Goal: Task Accomplishment & Management: Use online tool/utility

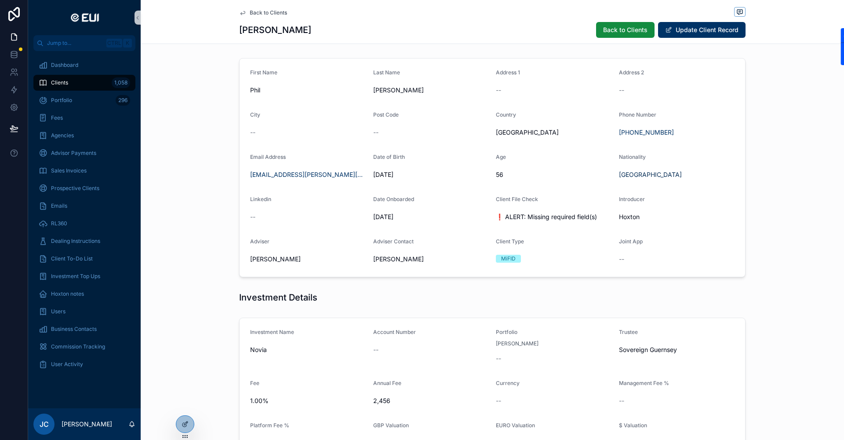
scroll to position [113, 0]
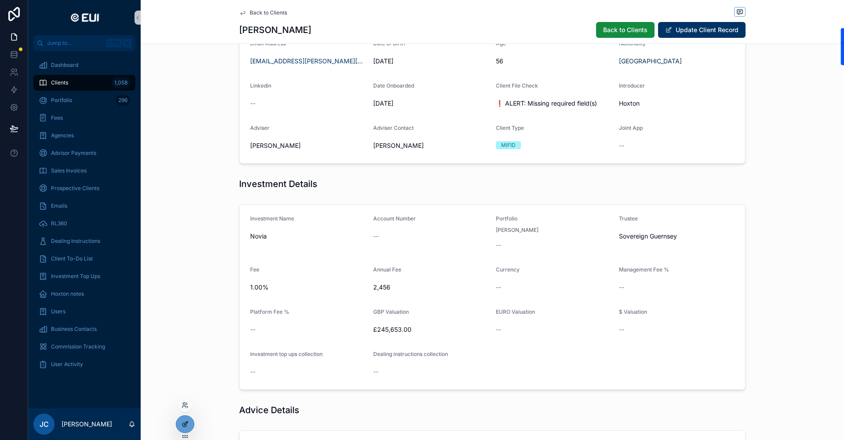
click at [193, 426] on div at bounding box center [185, 424] width 18 height 17
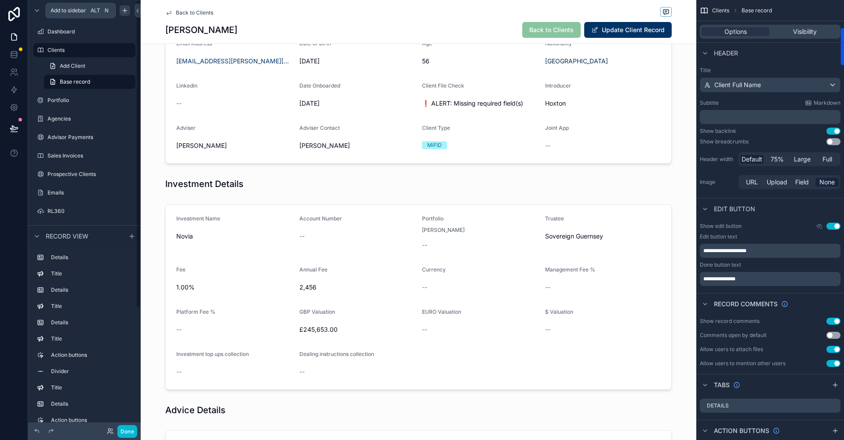
click at [126, 11] on icon "scrollable content" at bounding box center [125, 11] width 4 height 0
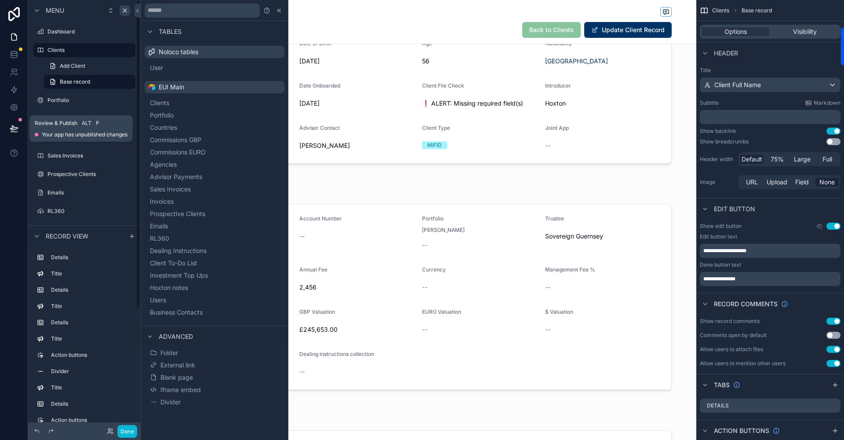
click at [15, 123] on button at bounding box center [13, 128] width 19 height 25
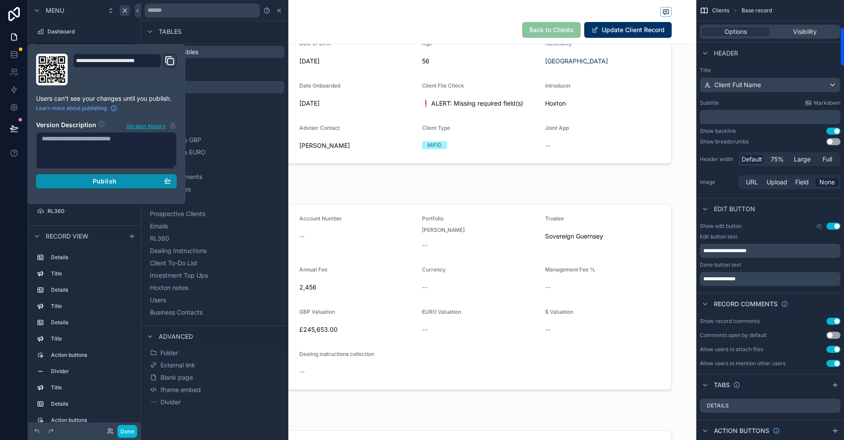
click at [97, 181] on span "Publish" at bounding box center [105, 181] width 24 height 8
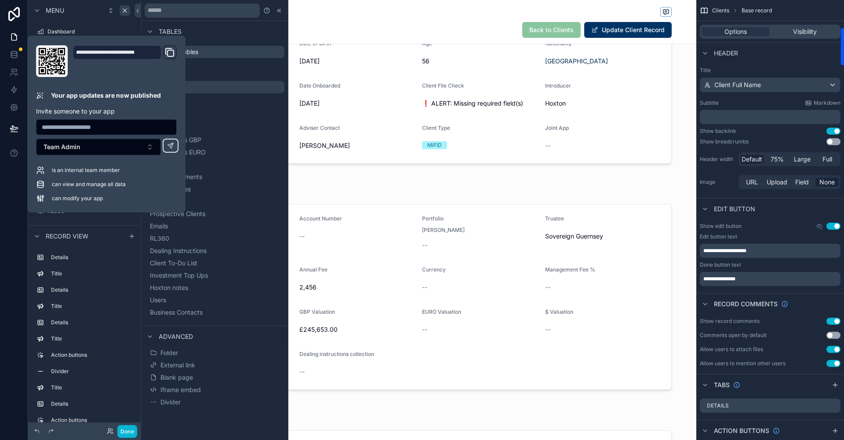
click at [5, 218] on div at bounding box center [14, 220] width 28 height 440
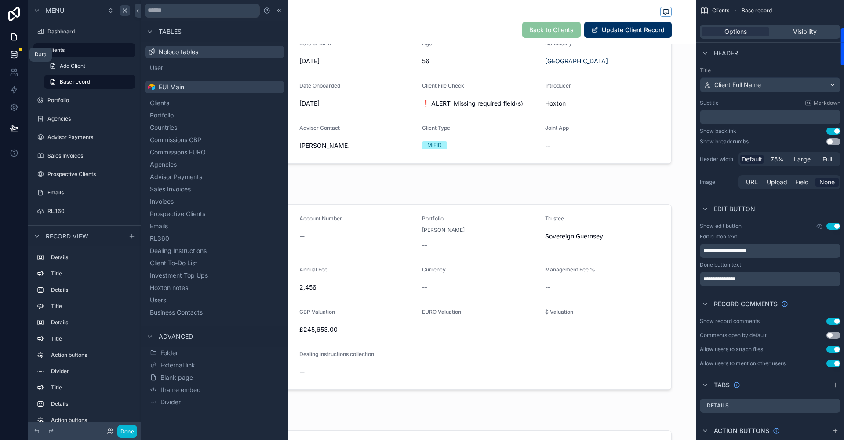
click at [17, 52] on icon at bounding box center [14, 54] width 6 height 4
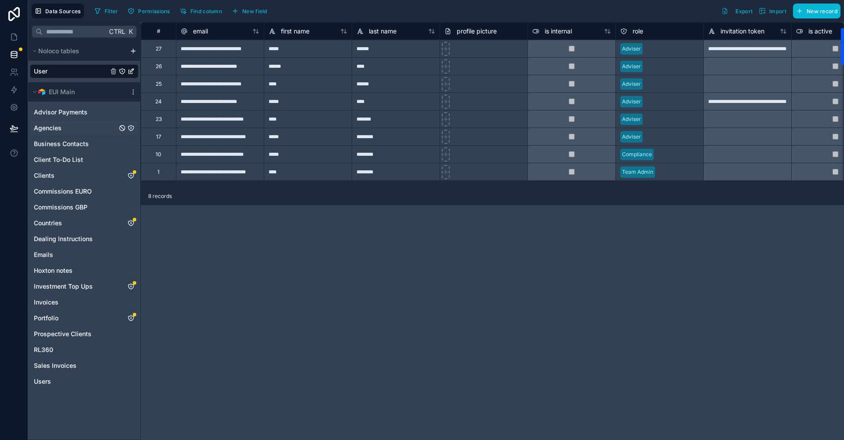
click at [56, 125] on span "Agencies" at bounding box center [48, 128] width 28 height 9
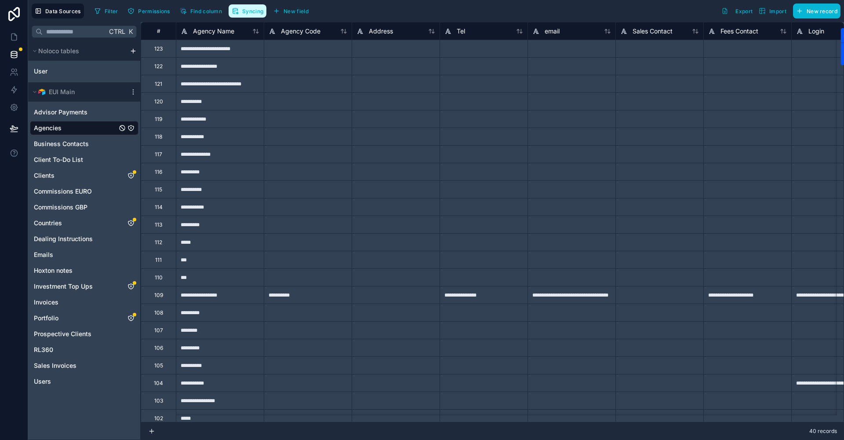
click at [256, 17] on button "Syncing" at bounding box center [248, 10] width 38 height 13
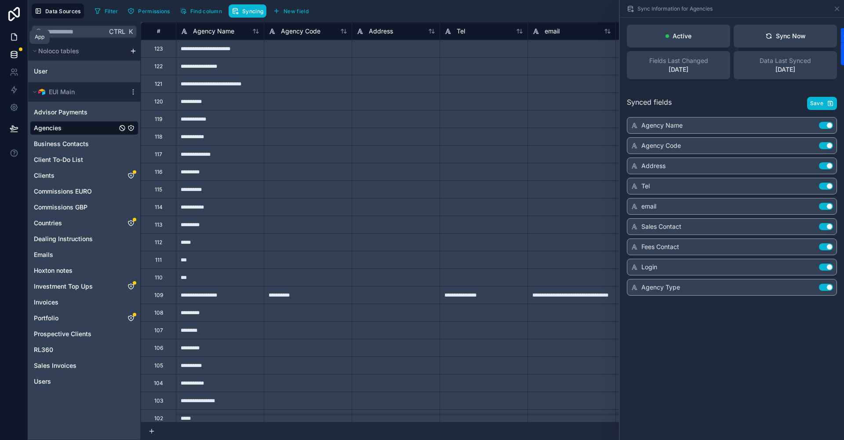
click at [11, 38] on icon at bounding box center [13, 37] width 5 height 7
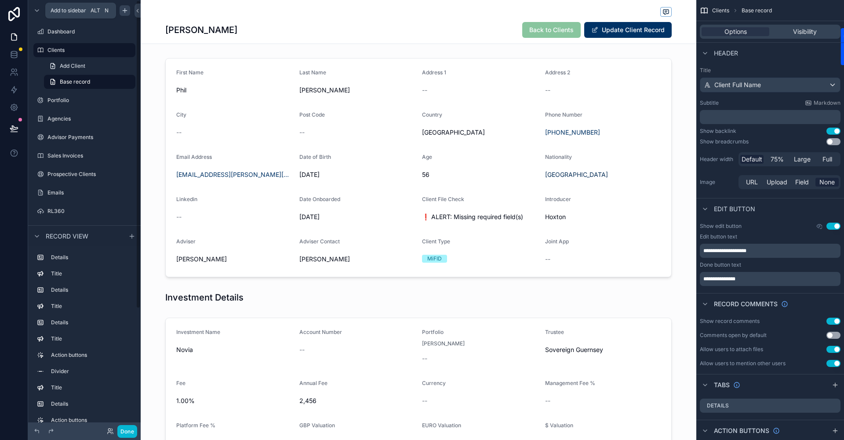
click at [124, 11] on icon "scrollable content" at bounding box center [124, 10] width 7 height 7
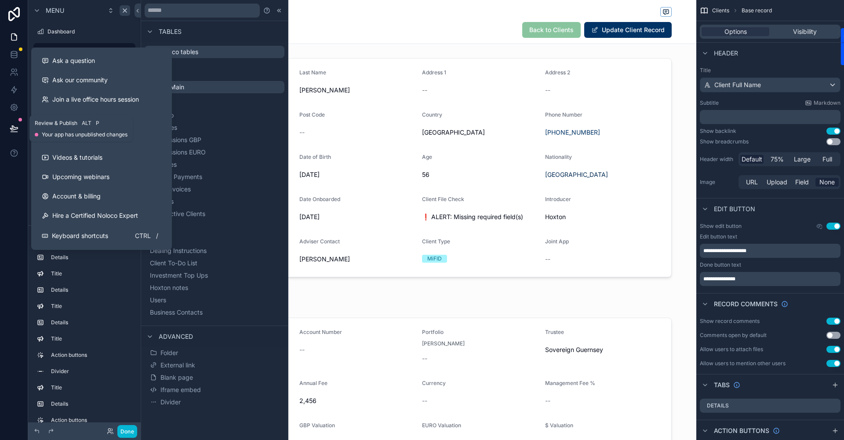
click at [15, 124] on icon at bounding box center [14, 128] width 9 height 9
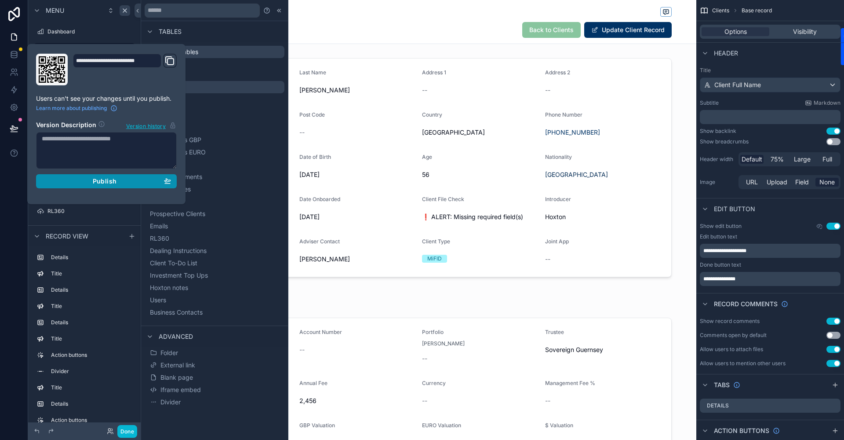
click at [110, 180] on span "Publish" at bounding box center [105, 181] width 24 height 8
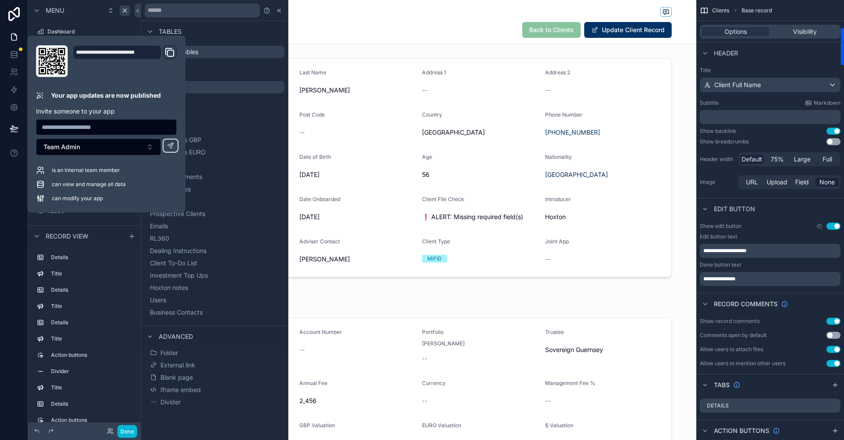
click at [0, 217] on div at bounding box center [14, 220] width 28 height 440
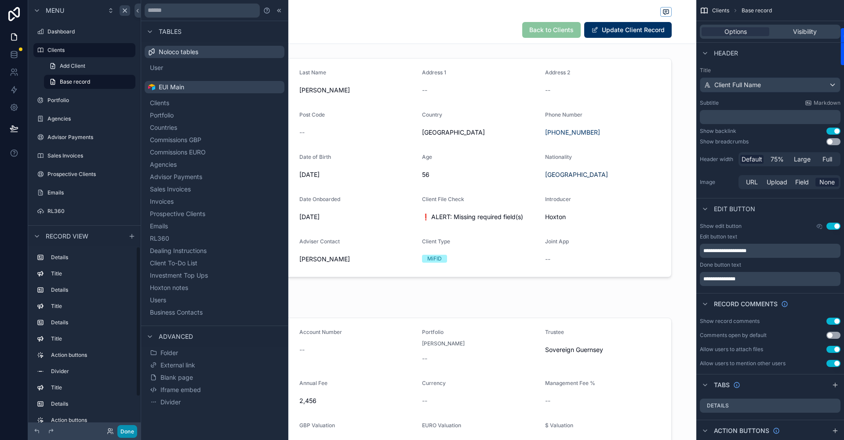
click at [133, 426] on button "Done" at bounding box center [127, 431] width 20 height 13
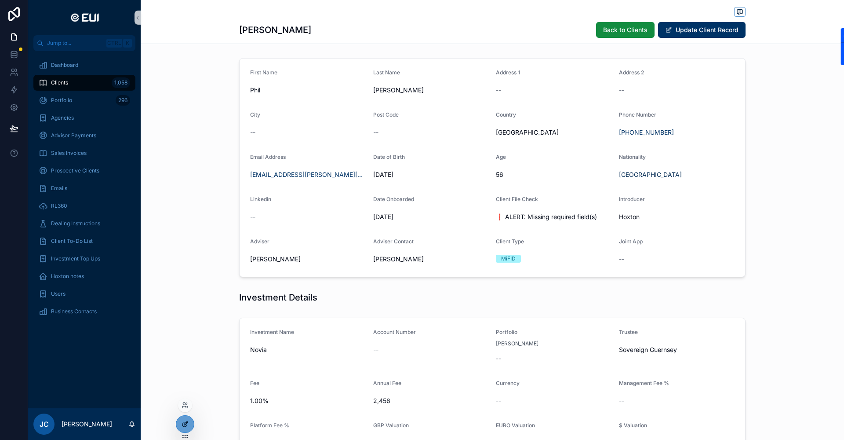
click at [191, 428] on div at bounding box center [185, 424] width 18 height 17
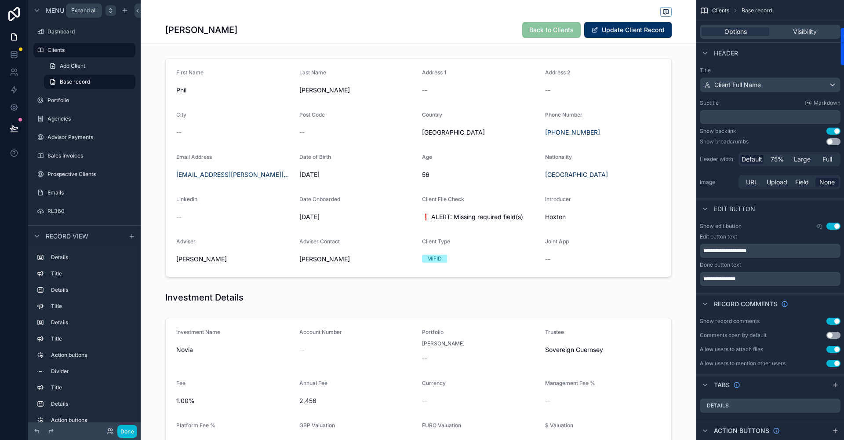
click at [113, 12] on icon "scrollable content" at bounding box center [110, 10] width 7 height 7
click at [124, 12] on icon "scrollable content" at bounding box center [124, 10] width 7 height 7
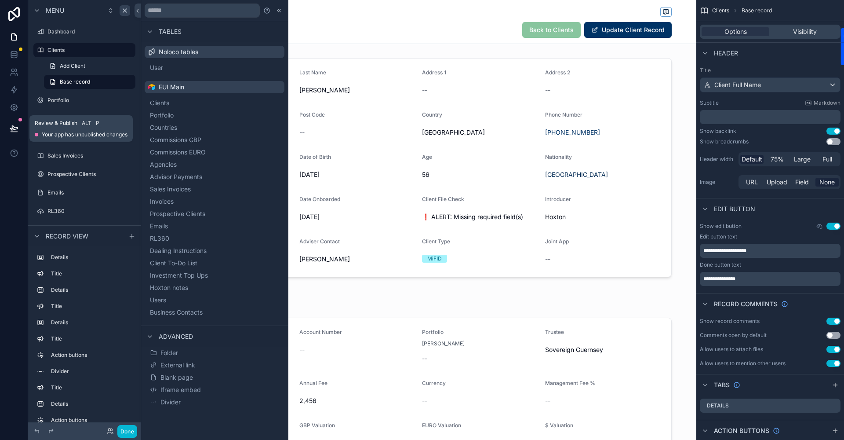
click at [19, 121] on button at bounding box center [13, 128] width 19 height 25
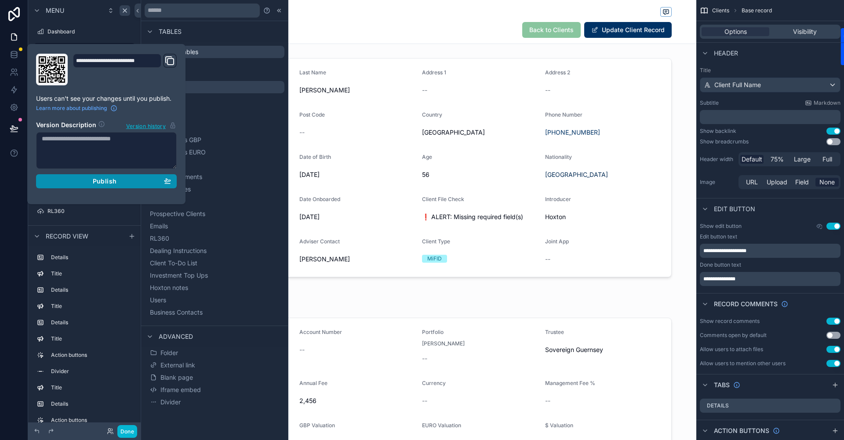
click at [102, 176] on button "Publish" at bounding box center [106, 181] width 141 height 14
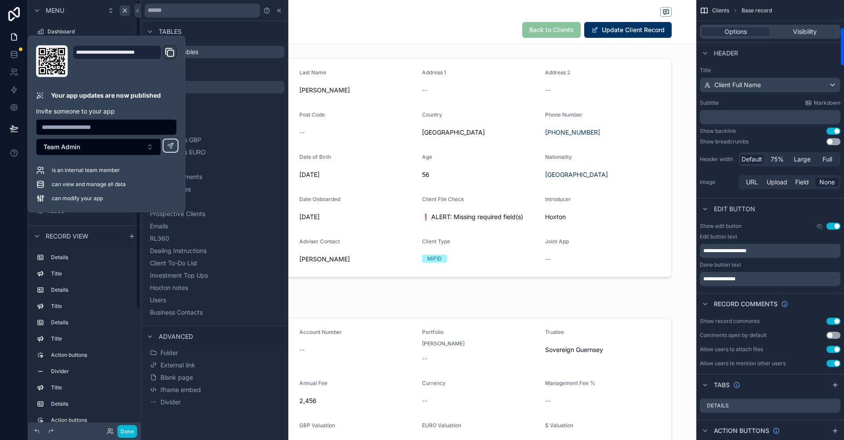
click at [13, 226] on div at bounding box center [14, 220] width 28 height 440
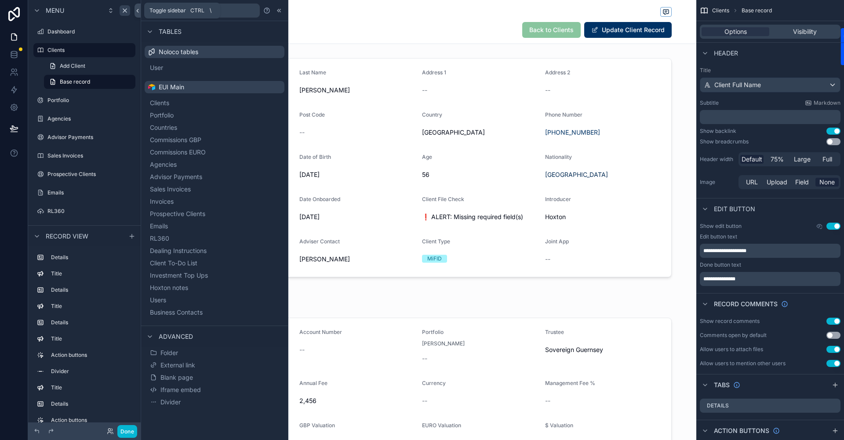
click at [136, 11] on icon at bounding box center [138, 10] width 6 height 7
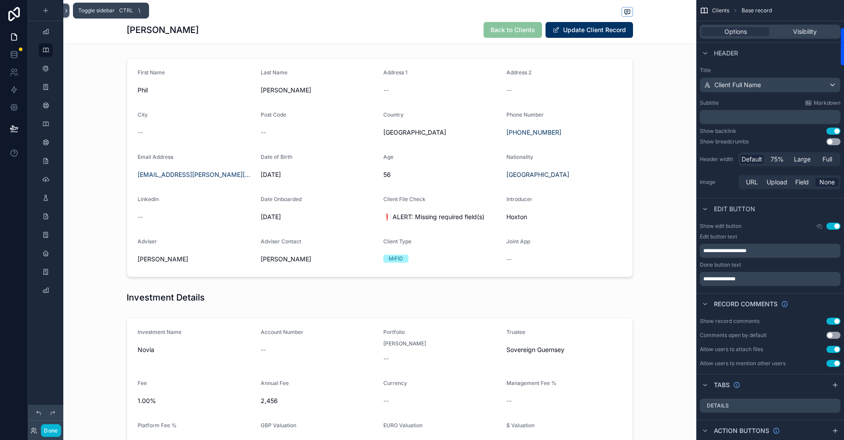
click at [67, 12] on icon at bounding box center [66, 10] width 6 height 7
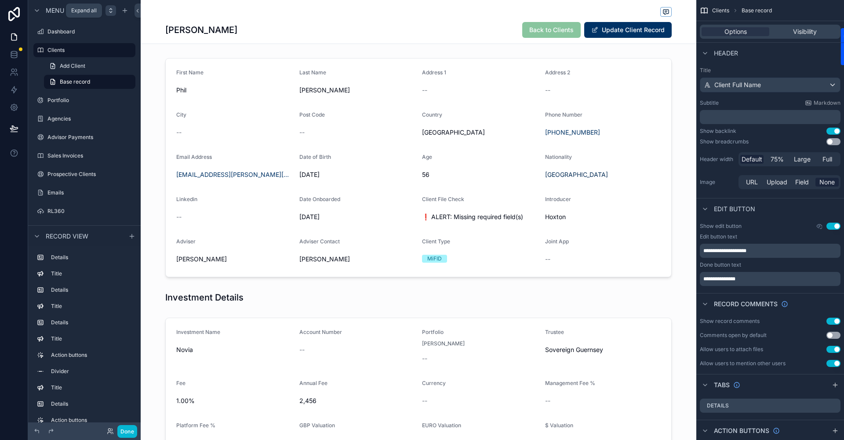
click at [108, 12] on icon "scrollable content" at bounding box center [110, 10] width 7 height 7
click at [125, 13] on icon "scrollable content" at bounding box center [124, 10] width 7 height 7
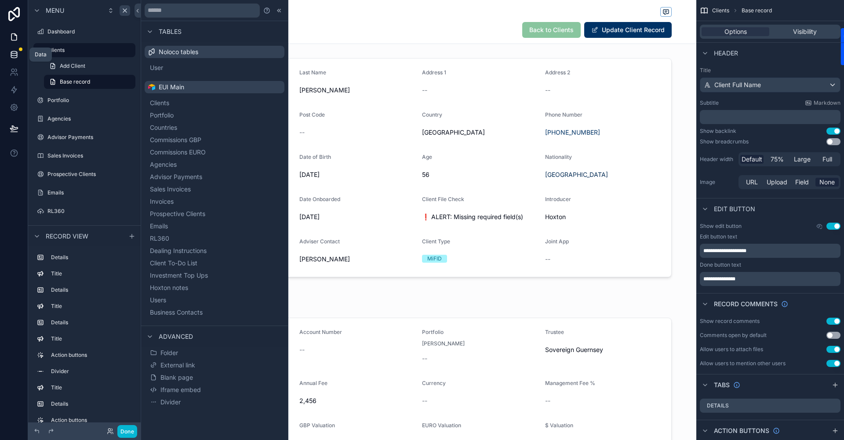
click at [15, 55] on icon at bounding box center [14, 54] width 9 height 9
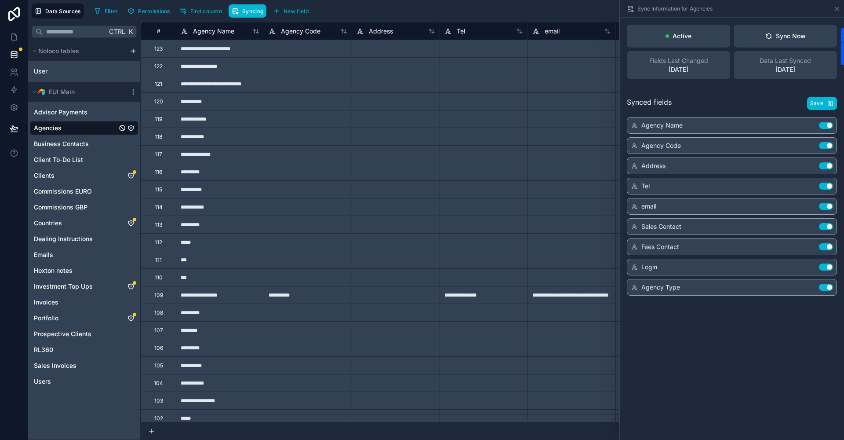
click at [248, 20] on div "Data Sources Filter Permissions Find column Syncing New field Export Import New…" at bounding box center [436, 11] width 816 height 22
click at [250, 14] on span "Syncing" at bounding box center [252, 11] width 21 height 7
click at [255, 11] on span "Syncing" at bounding box center [252, 11] width 21 height 7
drag, startPoint x: 772, startPoint y: 37, endPoint x: 823, endPoint y: 54, distance: 53.4
click at [776, 39] on div "Sync Now" at bounding box center [786, 36] width 40 height 9
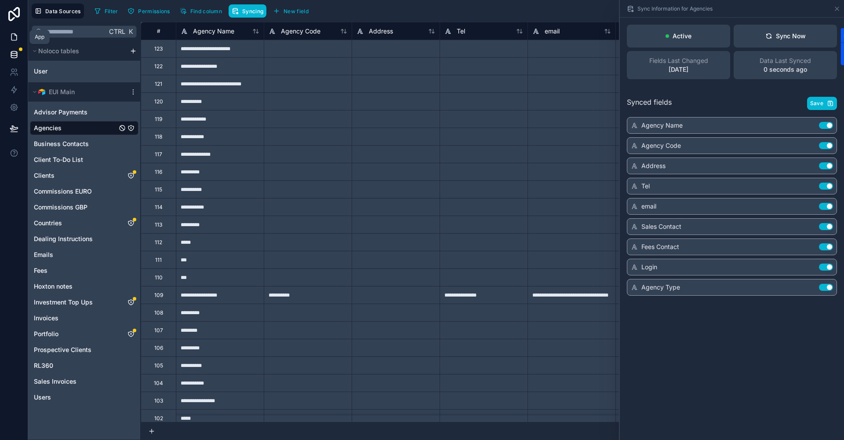
click at [14, 33] on icon at bounding box center [14, 37] width 9 height 9
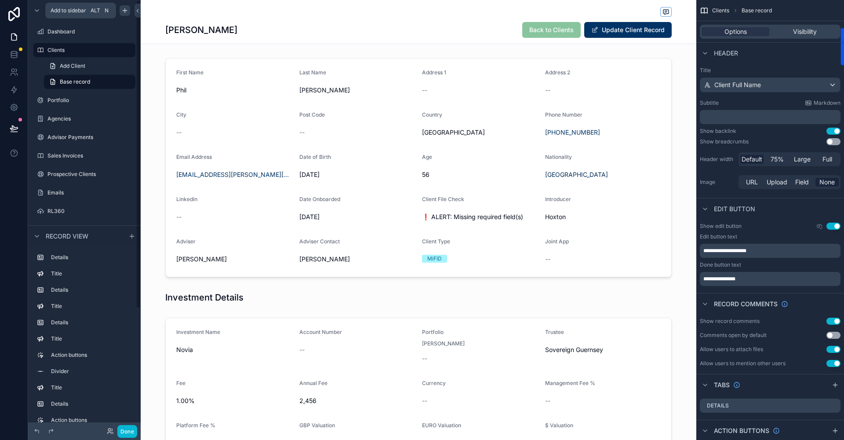
click at [128, 12] on icon "scrollable content" at bounding box center [124, 10] width 7 height 7
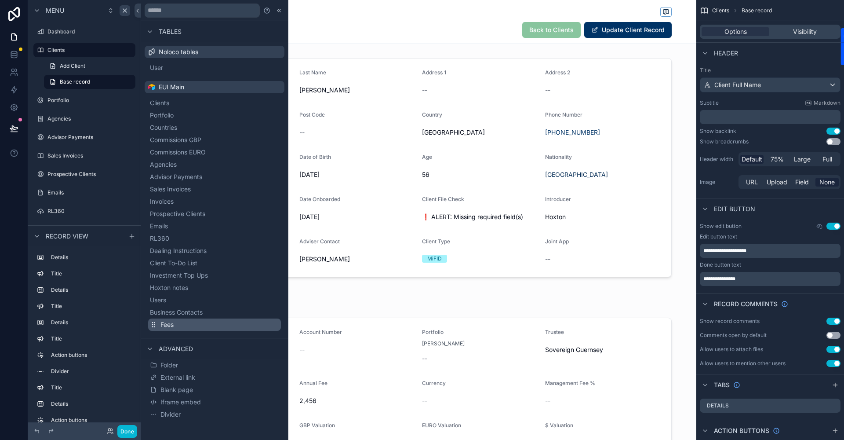
click at [169, 323] on span "Fees" at bounding box center [167, 324] width 13 height 9
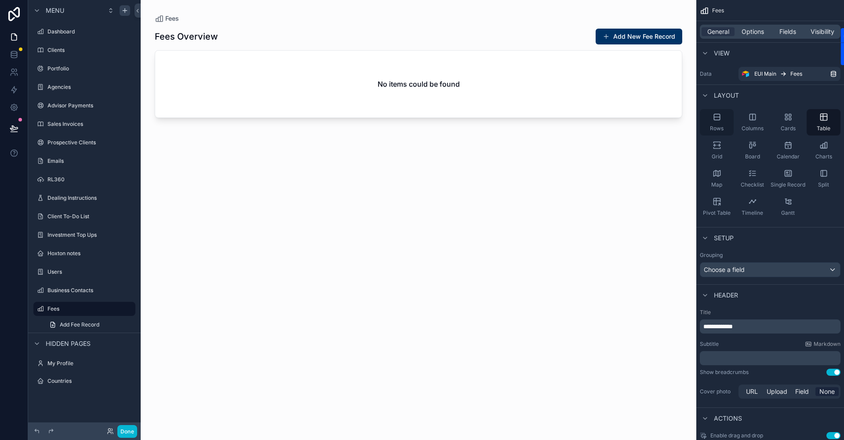
click at [725, 122] on div "Rows" at bounding box center [717, 122] width 34 height 26
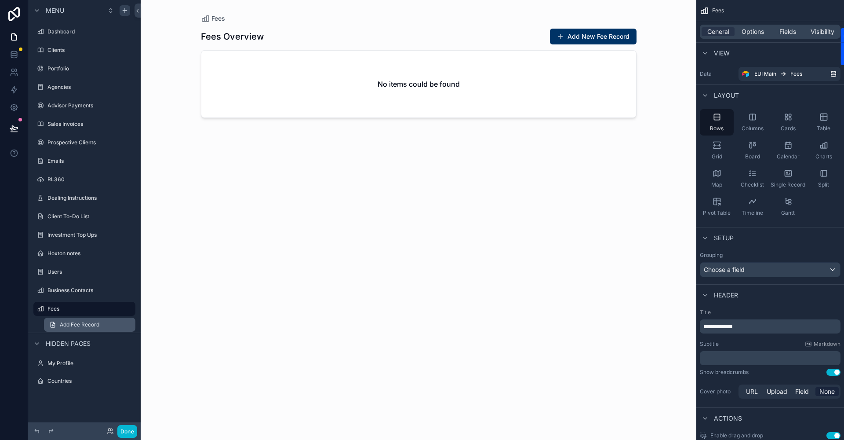
click at [75, 322] on span "Add Fee Record" at bounding box center [80, 324] width 40 height 7
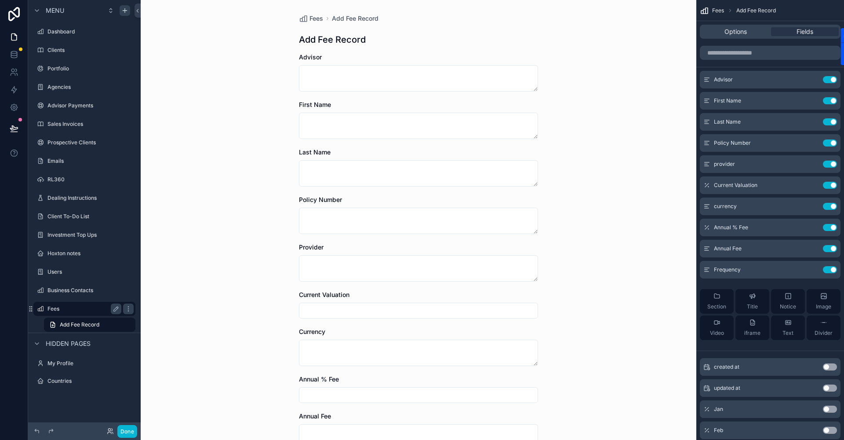
click at [55, 307] on label "Fees" at bounding box center [82, 308] width 70 height 7
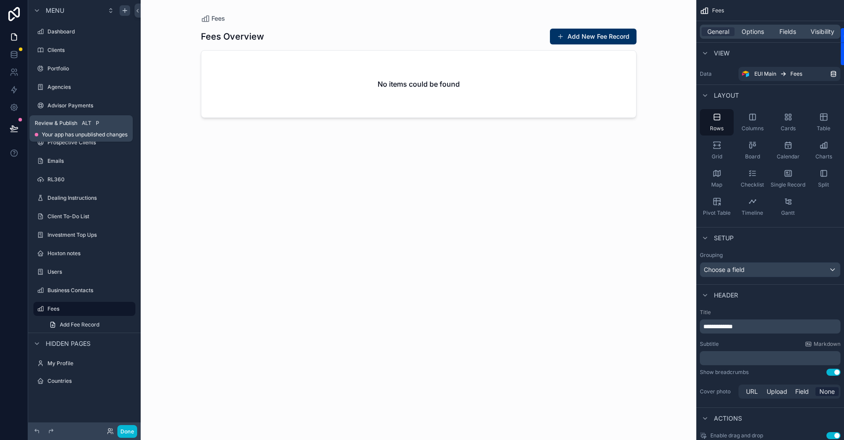
click at [13, 126] on icon at bounding box center [13, 128] width 7 height 4
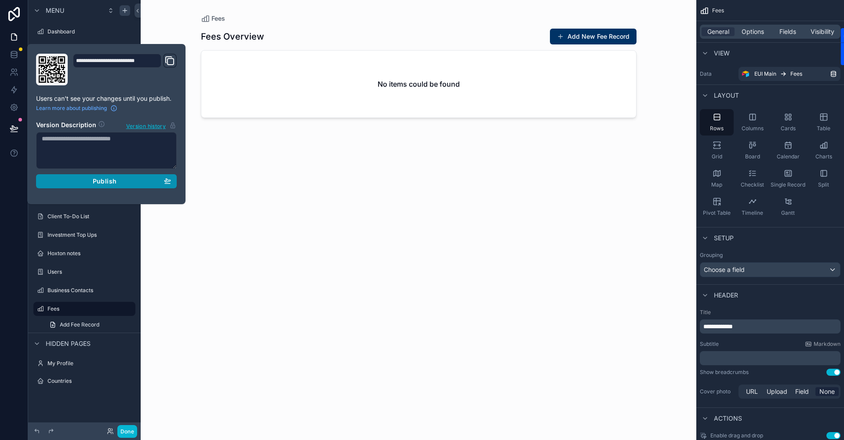
click at [105, 179] on span "Publish" at bounding box center [105, 181] width 24 height 8
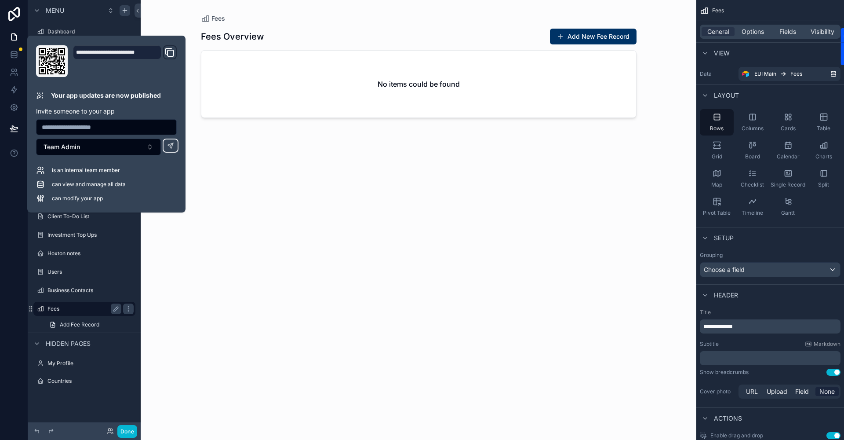
click at [75, 309] on label "Fees" at bounding box center [82, 308] width 70 height 7
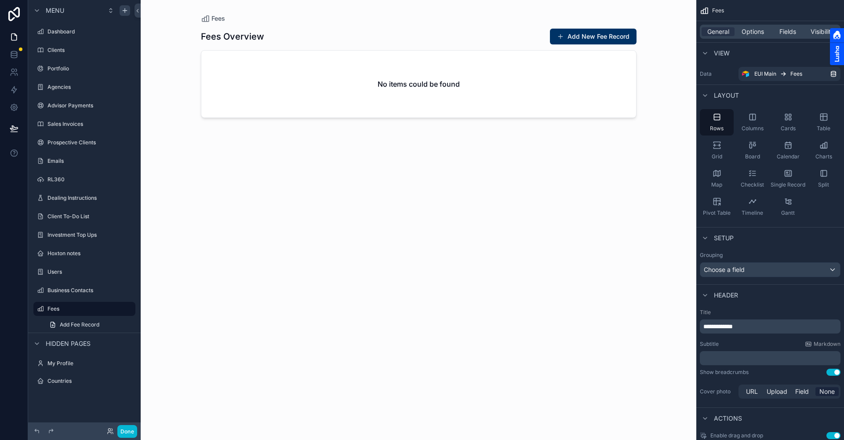
click at [830, 32] on div at bounding box center [837, 46] width 14 height 37
click at [821, 32] on span "Visibility" at bounding box center [823, 31] width 24 height 9
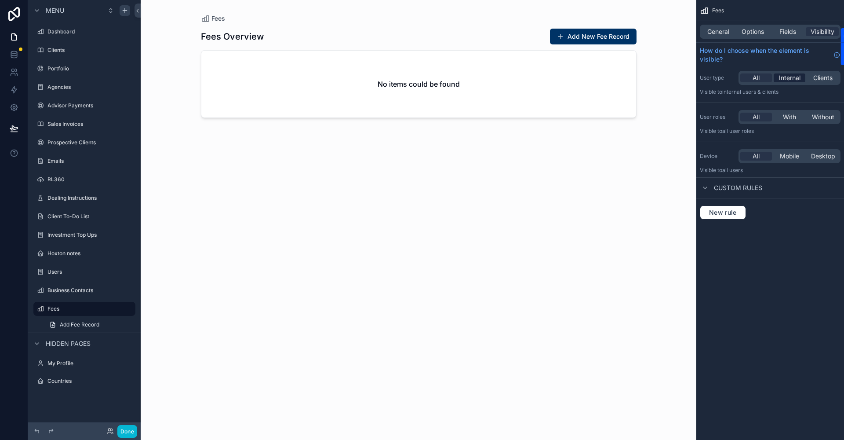
click at [794, 77] on span "Internal" at bounding box center [790, 77] width 22 height 9
click at [791, 120] on span "With" at bounding box center [789, 117] width 13 height 9
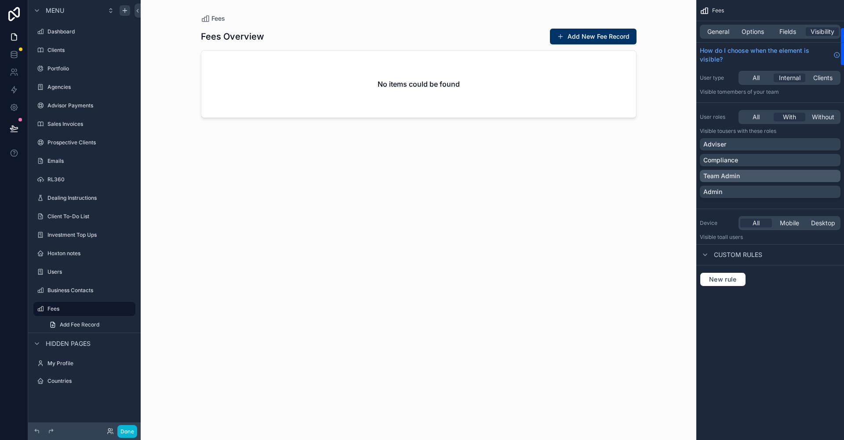
click at [719, 175] on p "Team Admin" at bounding box center [722, 175] width 36 height 9
click at [14, 124] on icon at bounding box center [14, 128] width 9 height 9
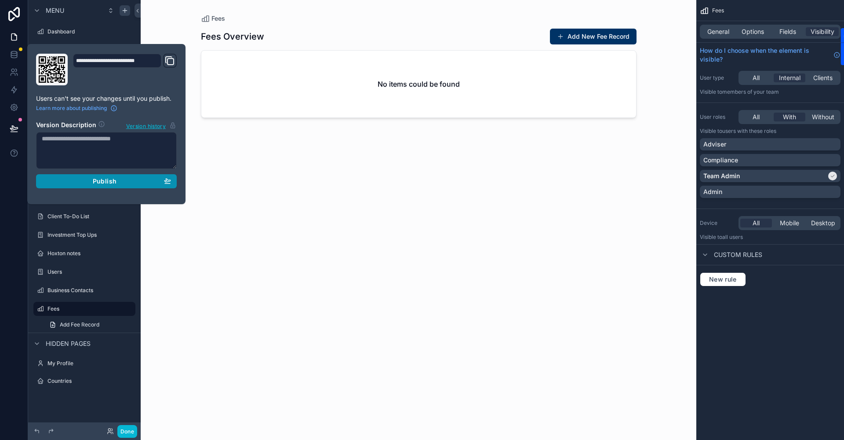
click at [102, 181] on span "Publish" at bounding box center [105, 181] width 24 height 8
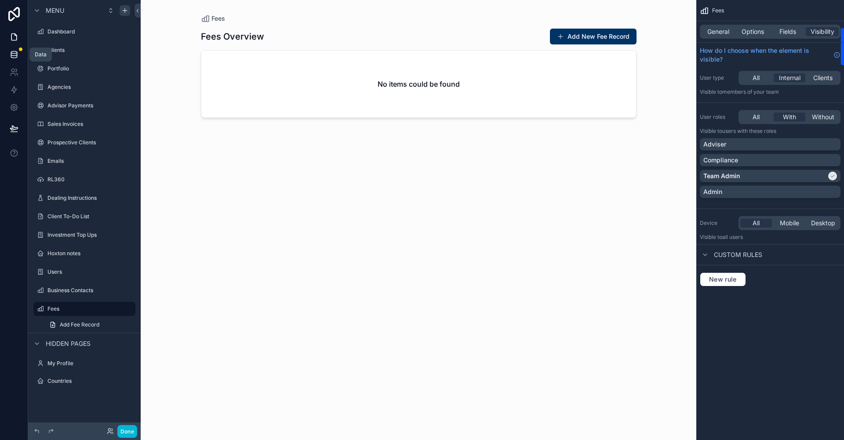
click at [16, 54] on icon at bounding box center [14, 54] width 9 height 9
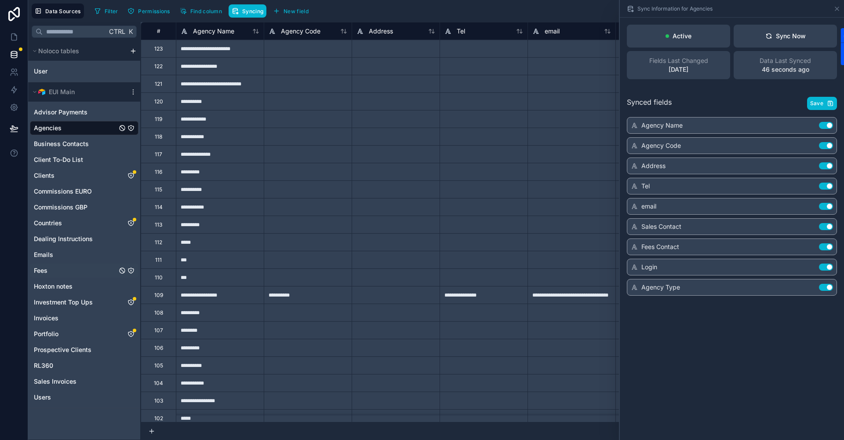
click at [43, 267] on span "Fees" at bounding box center [41, 270] width 14 height 9
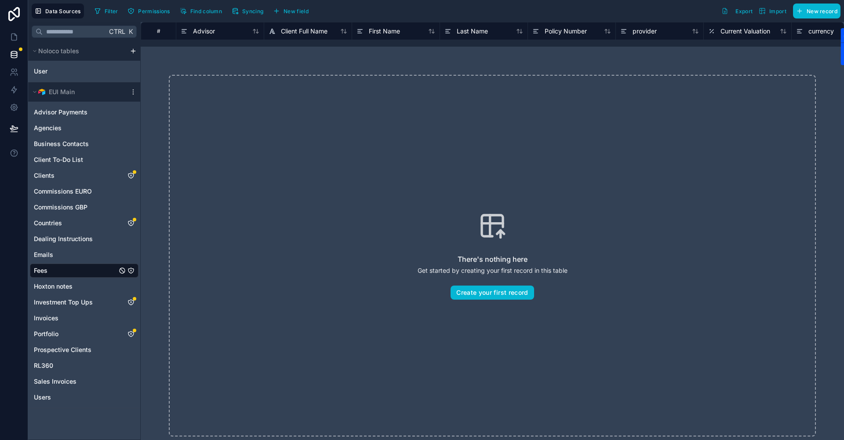
click at [372, 111] on div "There's nothing here Get started by creating your first record in this table Cr…" at bounding box center [492, 255] width 647 height 361
click at [8, 51] on link at bounding box center [14, 55] width 28 height 18
click at [12, 55] on icon at bounding box center [14, 54] width 9 height 9
click at [15, 39] on icon at bounding box center [14, 37] width 9 height 9
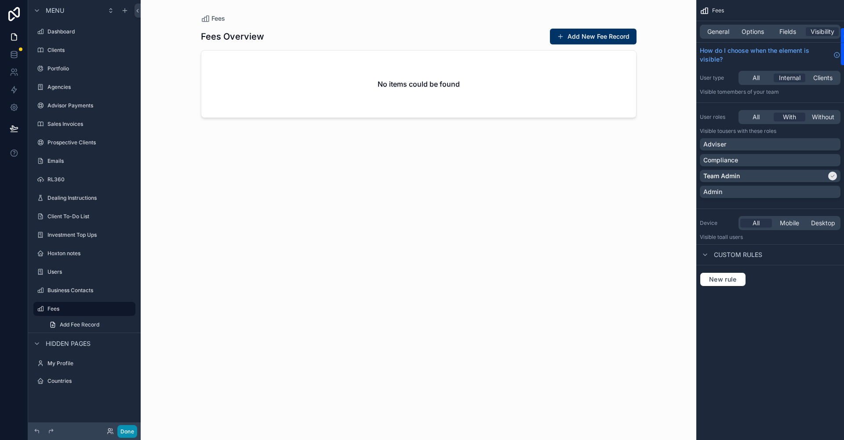
click at [128, 427] on button "Done" at bounding box center [127, 431] width 20 height 13
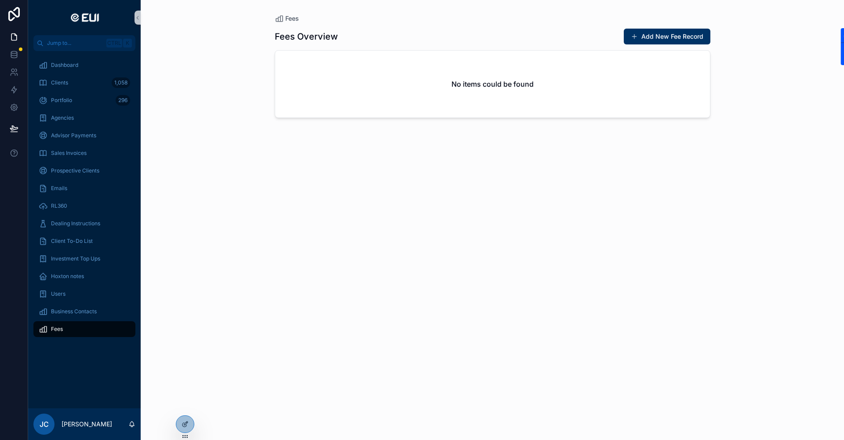
click at [367, 217] on div "Fees Overview Add New Fee Record No items could be found" at bounding box center [493, 226] width 436 height 406
click at [52, 329] on span "Fees" at bounding box center [57, 328] width 12 height 7
